Goal: Information Seeking & Learning: Learn about a topic

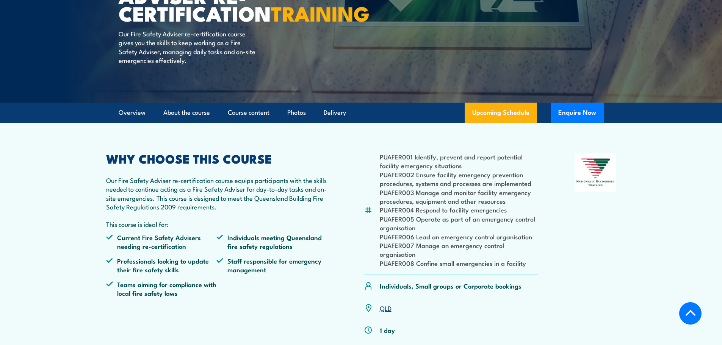
scroll to position [38, 0]
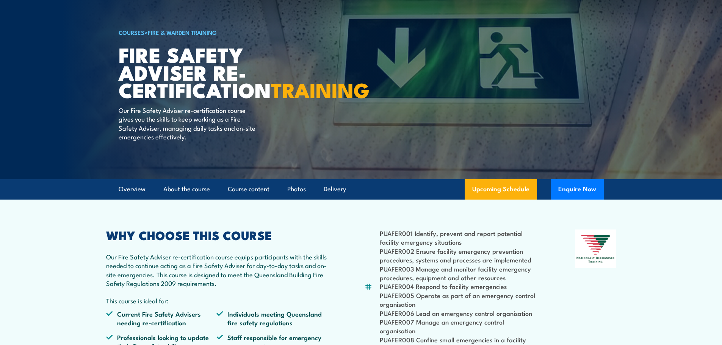
click at [125, 33] on link "COURSES" at bounding box center [132, 32] width 26 height 8
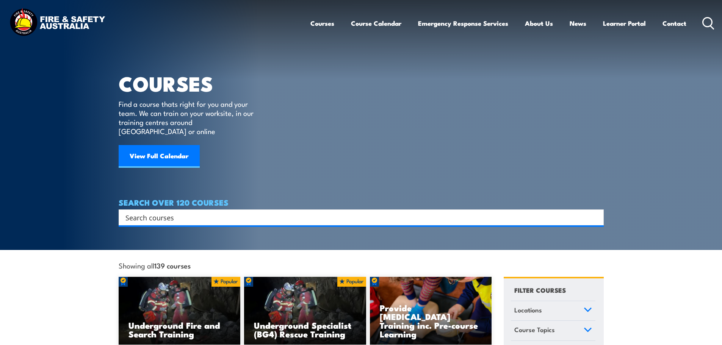
click at [187, 212] on input "Search input" at bounding box center [357, 217] width 462 height 11
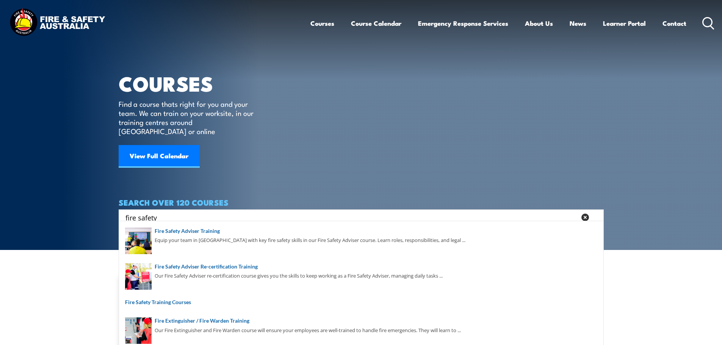
type input "fire safety"
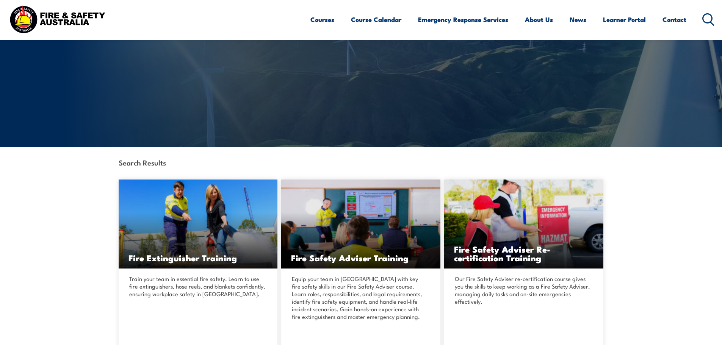
scroll to position [152, 0]
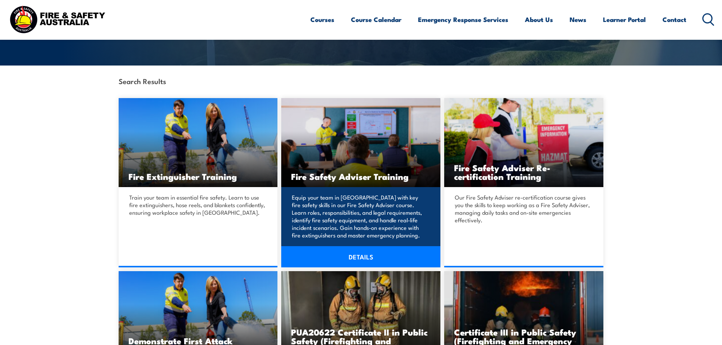
click at [368, 158] on img at bounding box center [360, 142] width 159 height 89
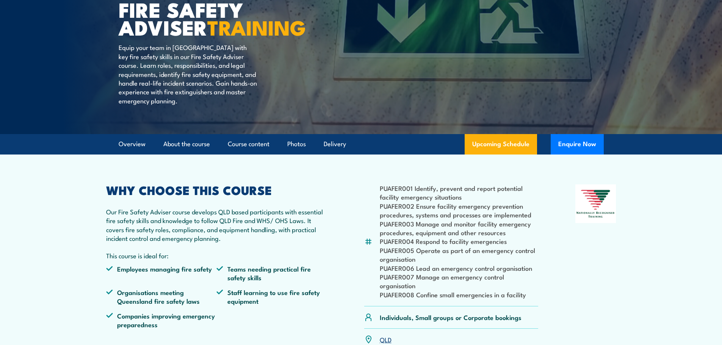
scroll to position [76, 0]
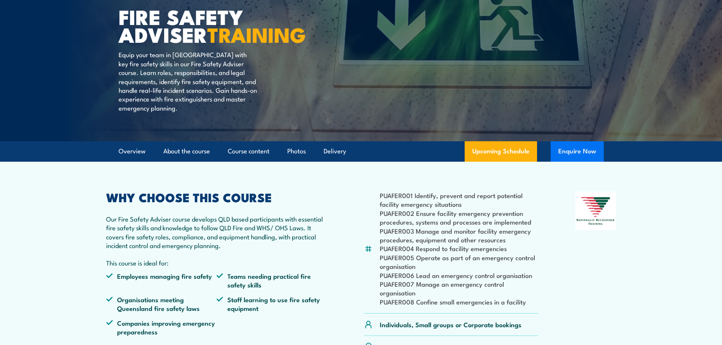
click at [581, 162] on button "Enquire Now" at bounding box center [577, 151] width 53 height 20
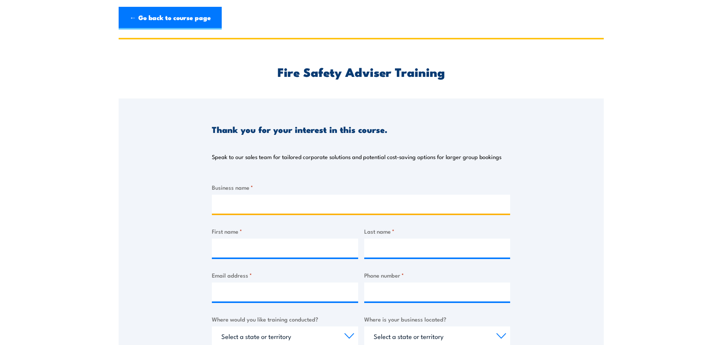
click at [228, 210] on input "Business name *" at bounding box center [361, 204] width 298 height 19
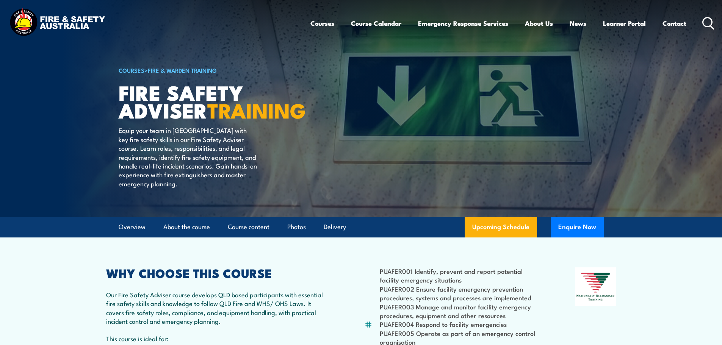
click at [66, 20] on img at bounding box center [57, 23] width 99 height 33
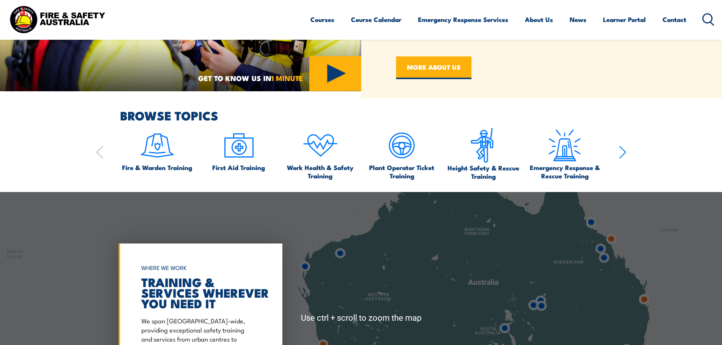
scroll to position [455, 0]
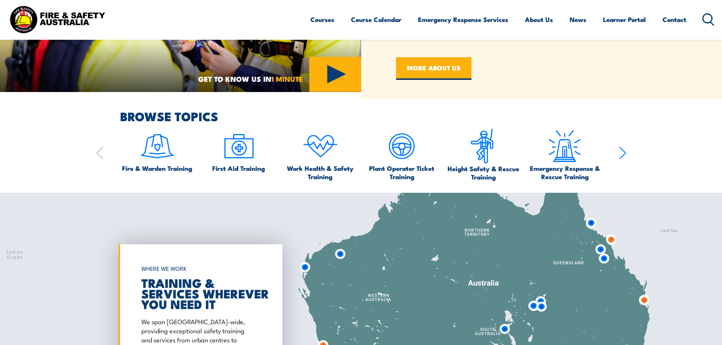
click at [628, 154] on section "BROWSE TOPICS Fire & Warden Training First Aid Training Work Health & Safety Tr…" at bounding box center [361, 146] width 722 height 71
click at [618, 154] on div "Fire & Warden Training First Aid Training Work Health & Safety Training Plant O…" at bounding box center [361, 155] width 531 height 53
click at [620, 154] on icon "button" at bounding box center [623, 153] width 8 height 15
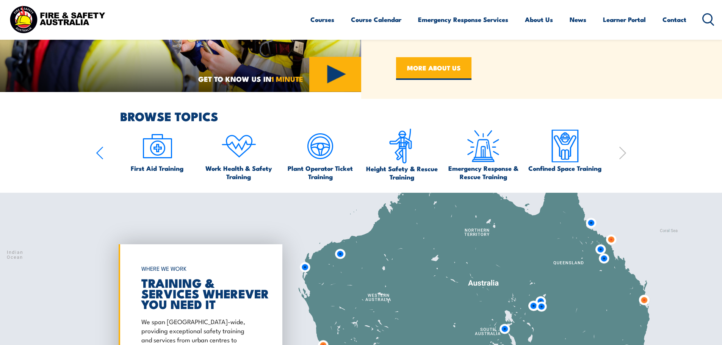
click at [620, 154] on icon "button" at bounding box center [623, 153] width 8 height 15
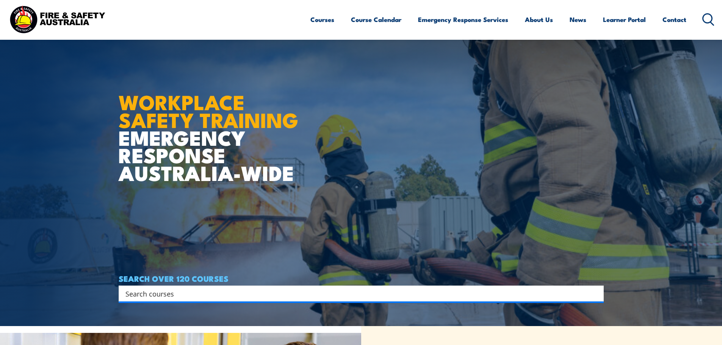
scroll to position [0, 0]
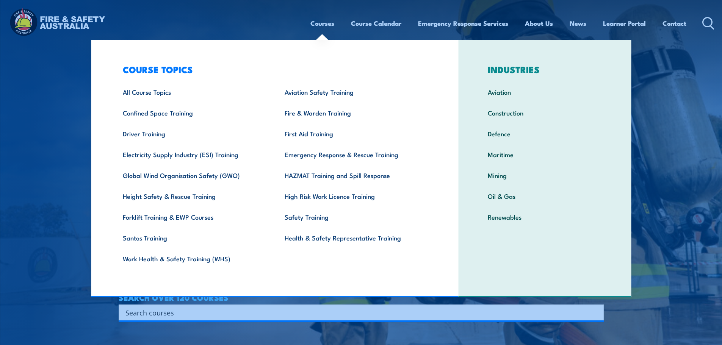
click at [327, 24] on link "Courses" at bounding box center [323, 23] width 24 height 20
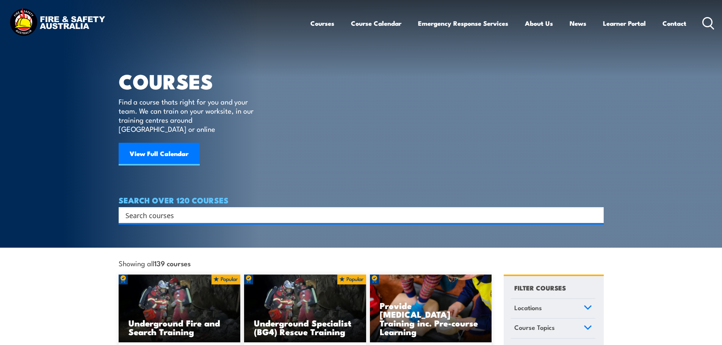
scroll to position [38, 0]
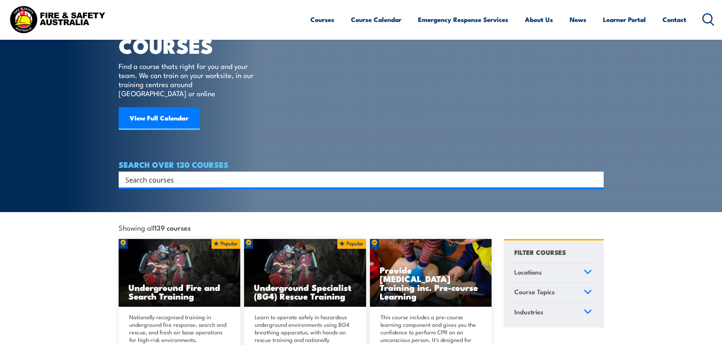
click at [206, 174] on input "Search input" at bounding box center [357, 179] width 462 height 11
type input "safety advisor"
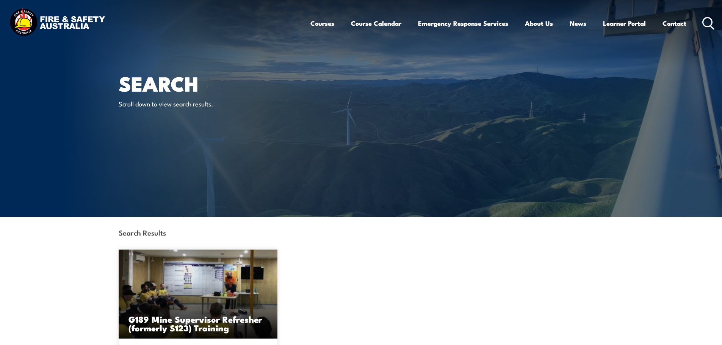
click at [704, 20] on circle at bounding box center [707, 21] width 9 height 9
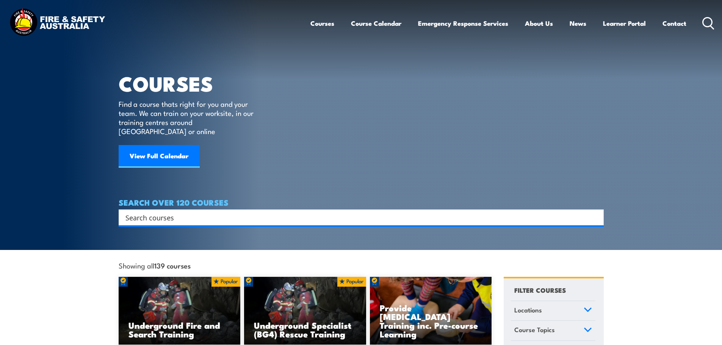
click at [232, 212] on input "Search input" at bounding box center [357, 217] width 462 height 11
type input "i"
type input "fire safety"
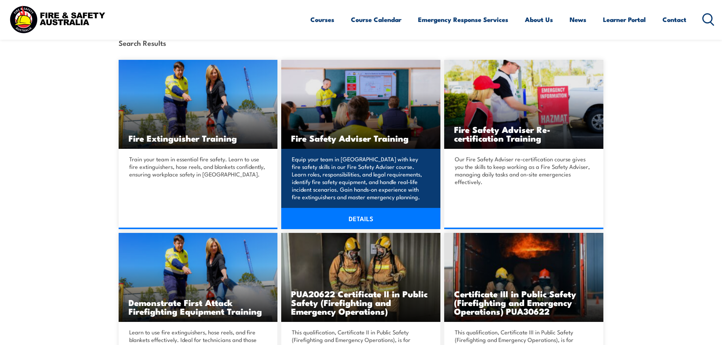
scroll to position [190, 0]
click at [345, 221] on link "DETAILS" at bounding box center [360, 219] width 159 height 21
